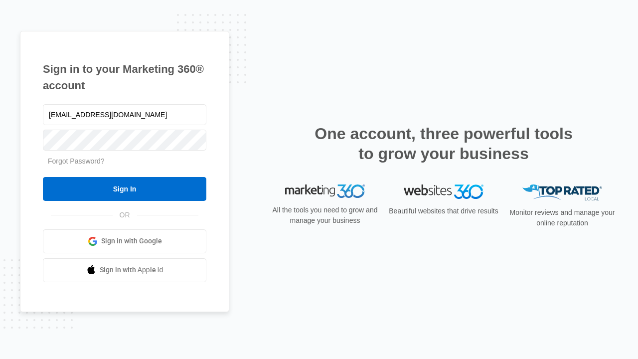
type input "[EMAIL_ADDRESS][DOMAIN_NAME]"
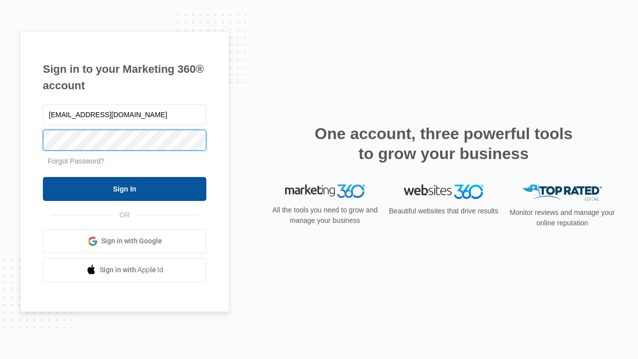
click at [125, 188] on input "Sign In" at bounding box center [124, 189] width 163 height 24
